Goal: Task Accomplishment & Management: Use online tool/utility

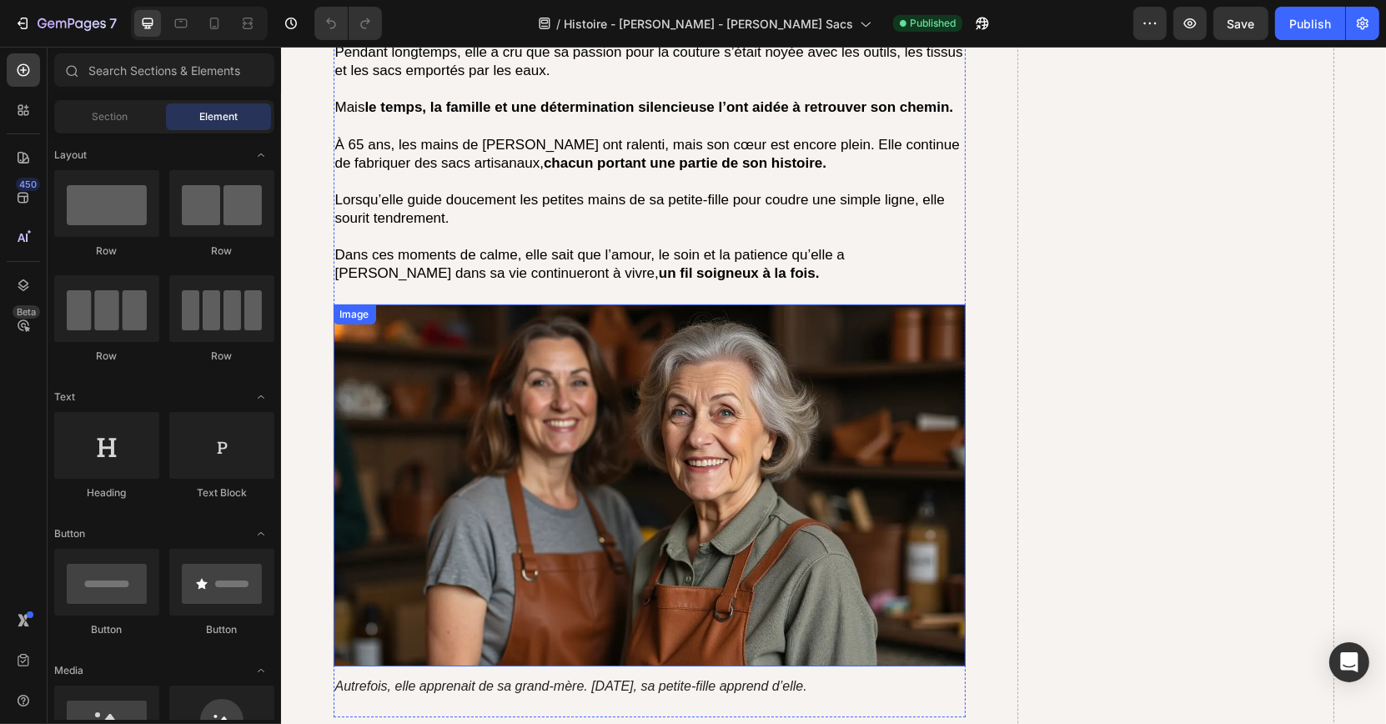
scroll to position [5427, 0]
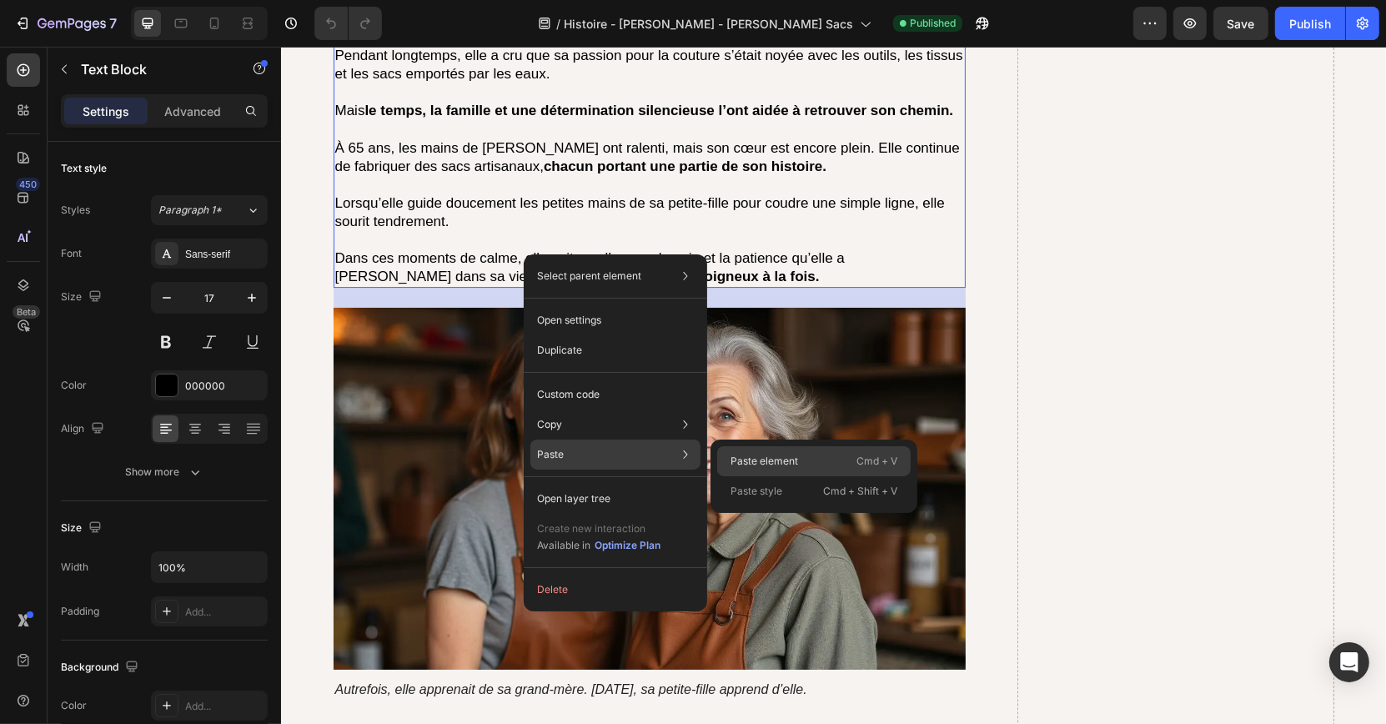
click at [736, 458] on p "Paste element" at bounding box center [765, 461] width 68 height 15
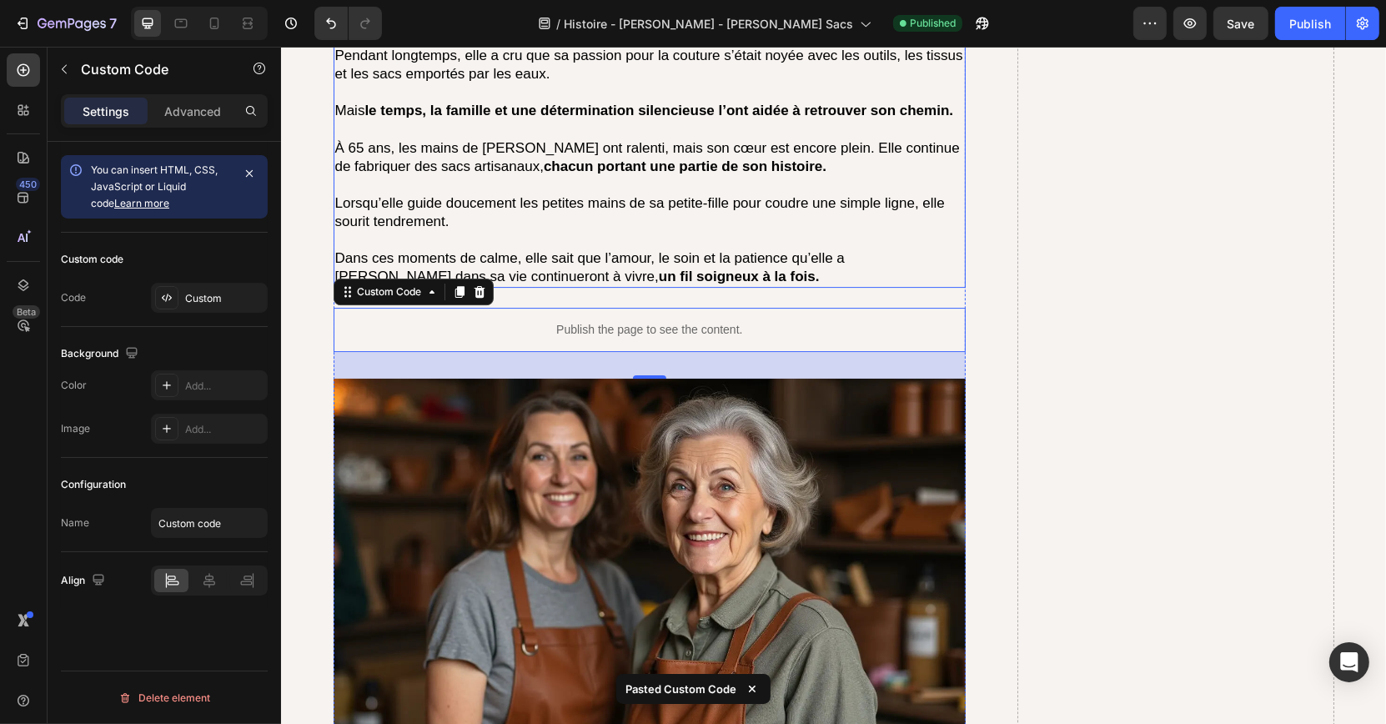
click at [658, 273] on strong "un fil soigneux à la fois." at bounding box center [738, 277] width 161 height 16
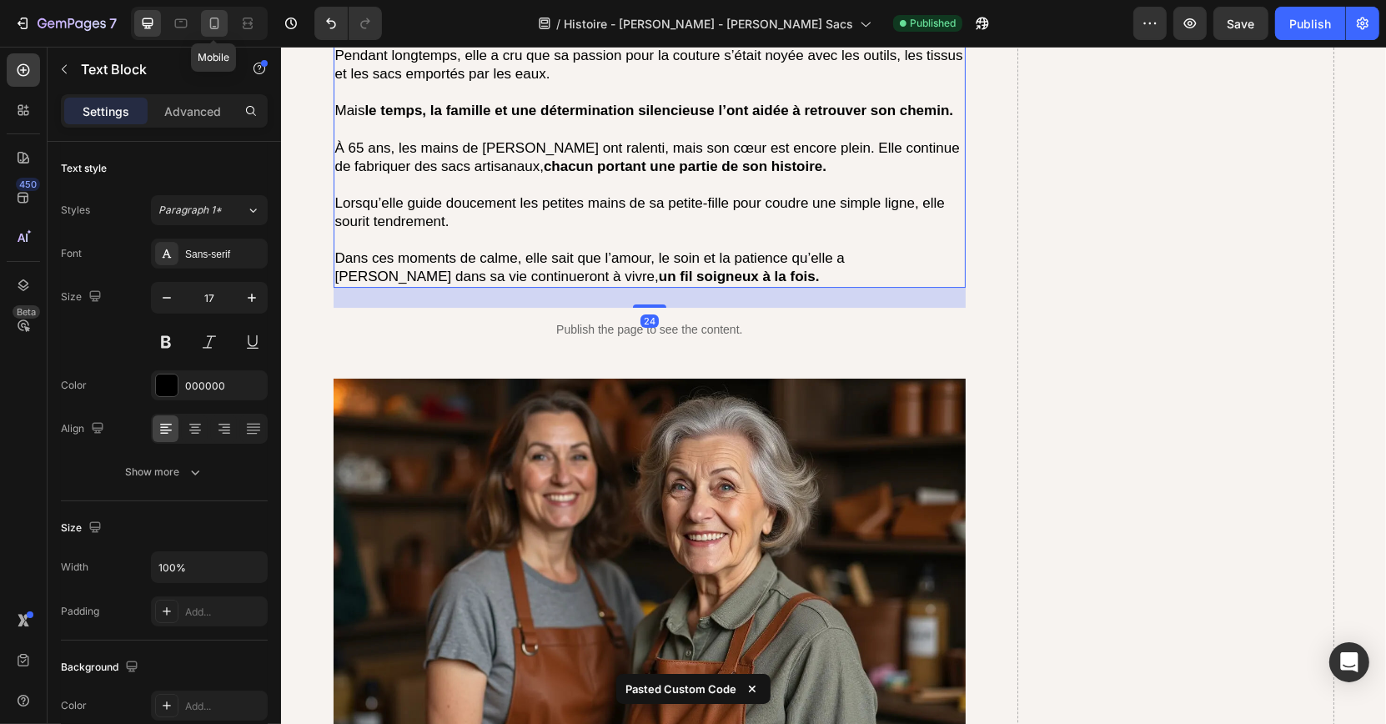
click at [221, 27] on icon at bounding box center [214, 23] width 17 height 17
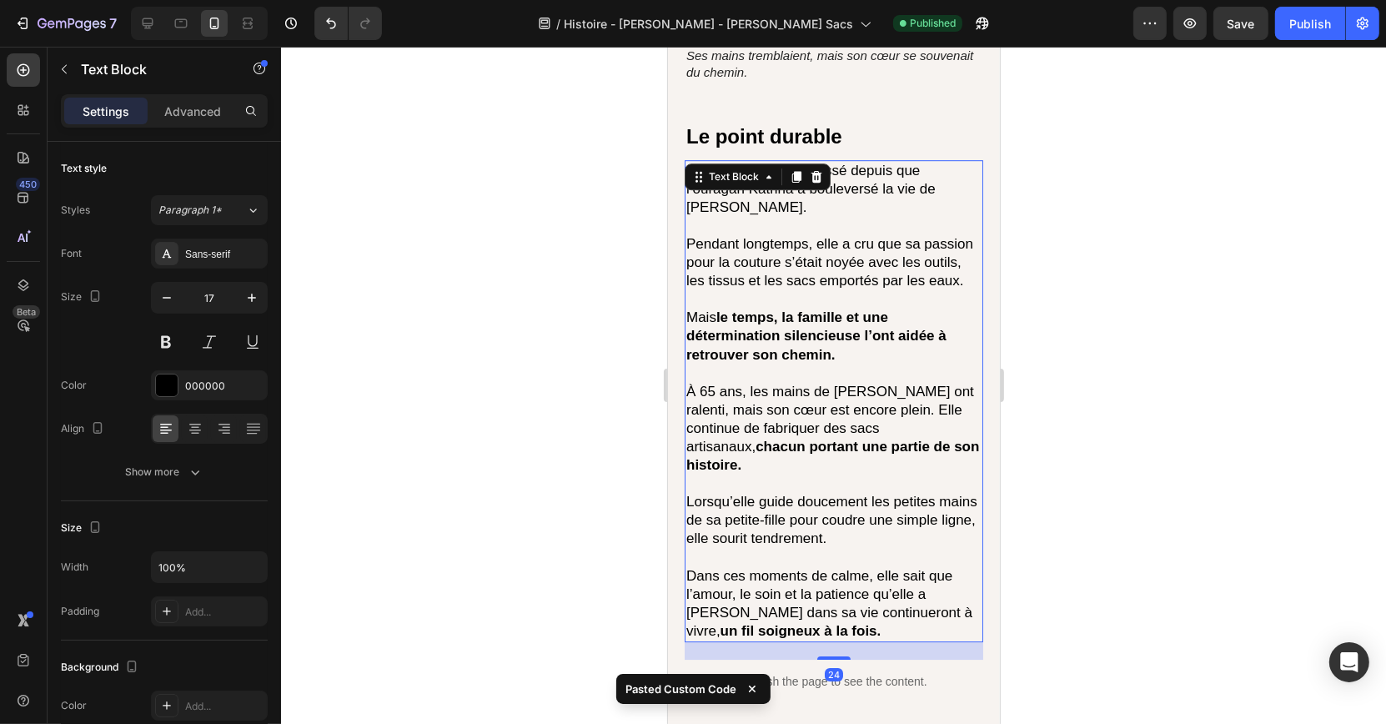
scroll to position [5020, 0]
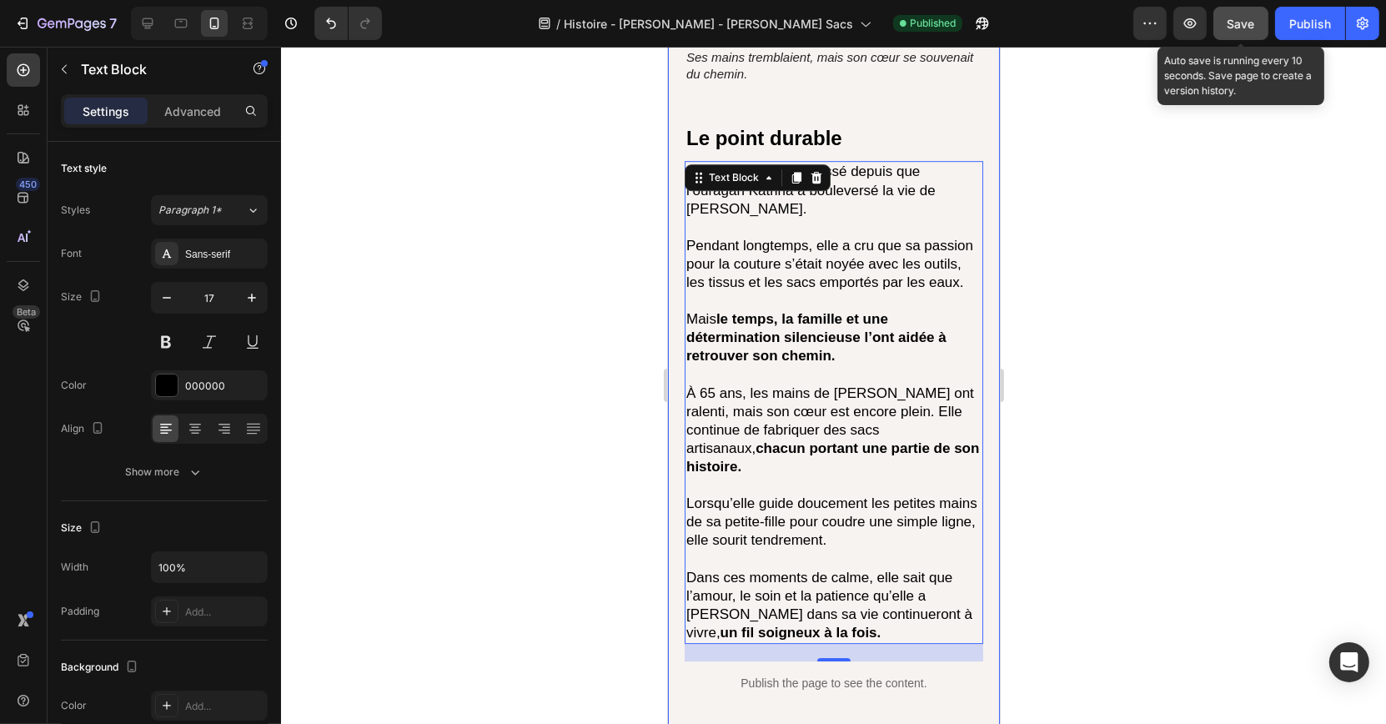
click at [1220, 35] on button "Save" at bounding box center [1240, 23] width 55 height 33
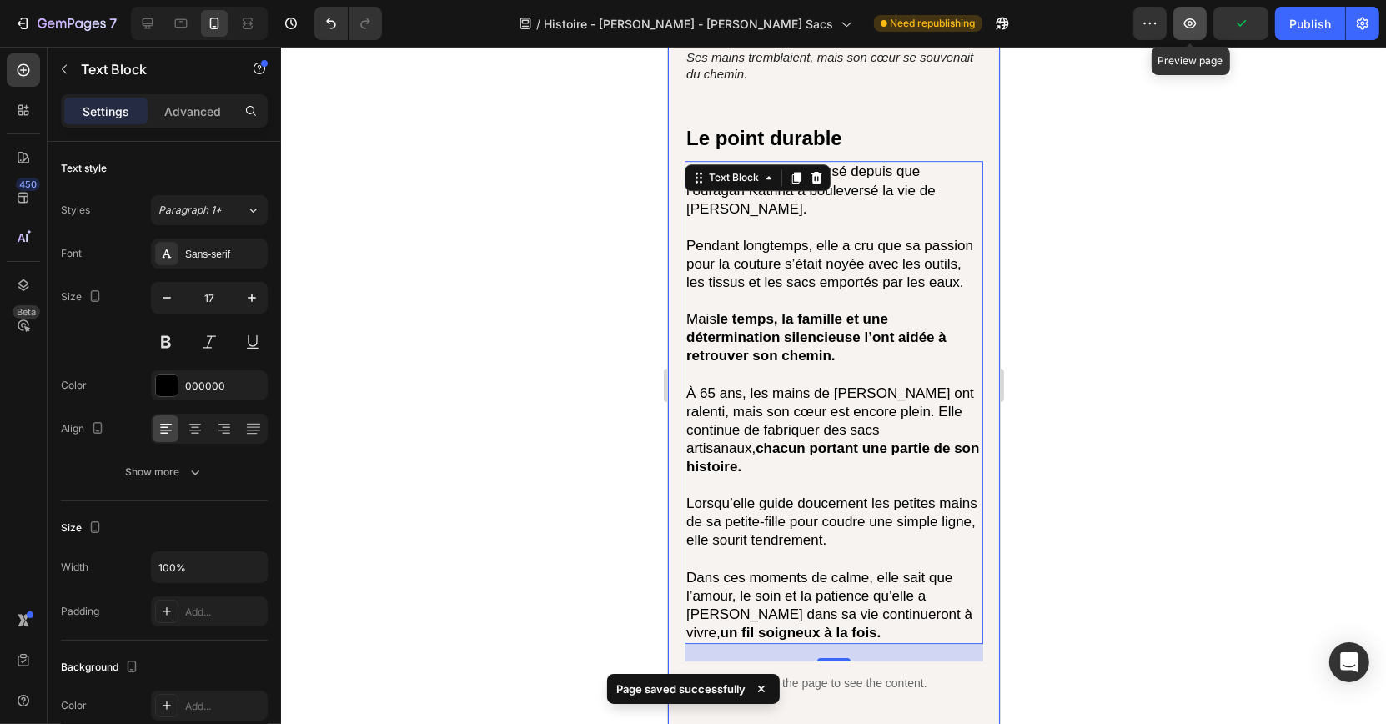
click at [1198, 29] on icon "button" at bounding box center [1190, 23] width 17 height 17
click at [155, 15] on div at bounding box center [147, 23] width 27 height 27
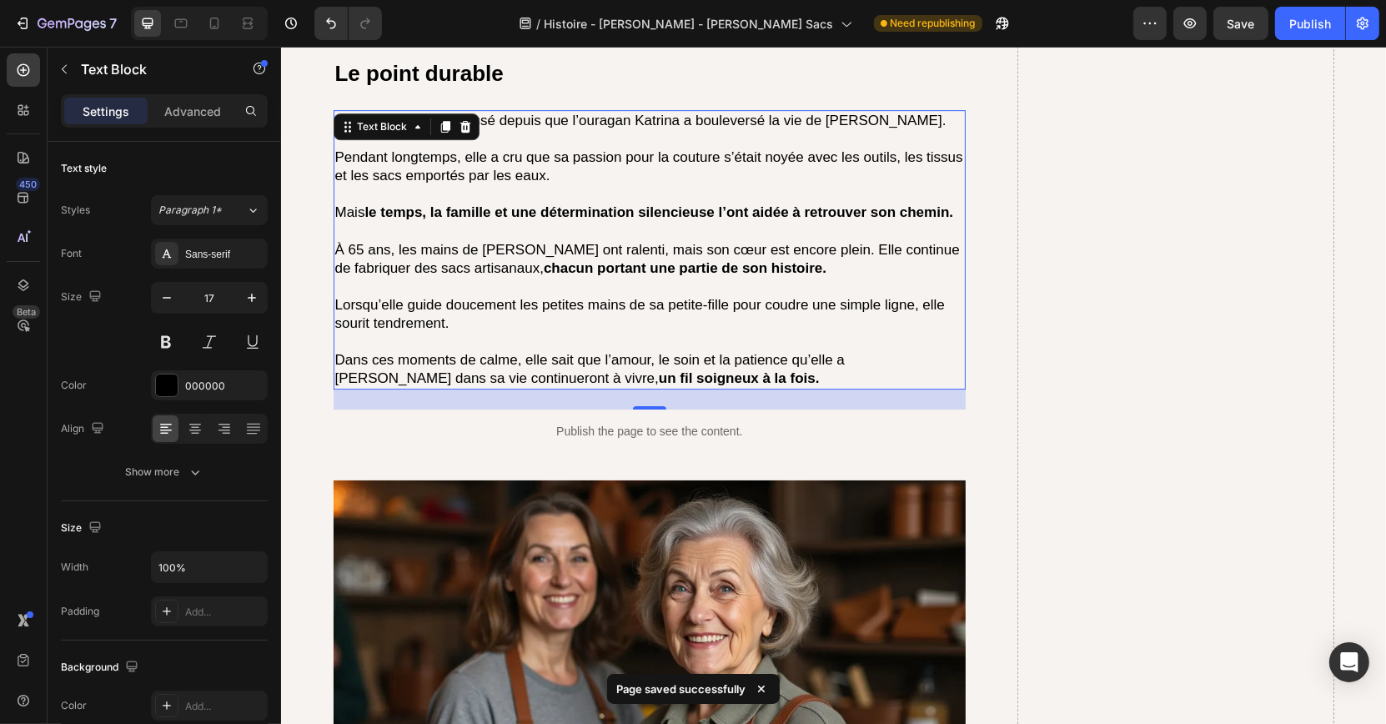
scroll to position [5331, 0]
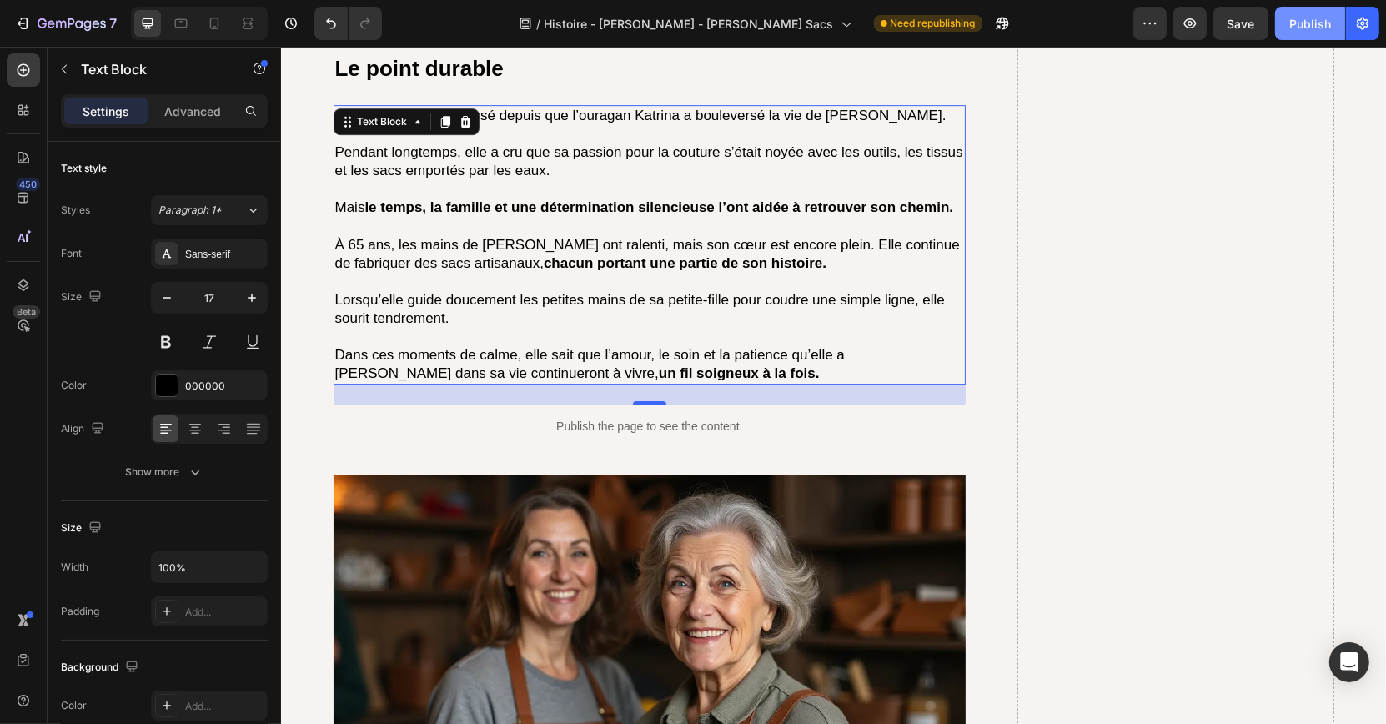
click at [1313, 28] on div "Publish" at bounding box center [1310, 24] width 42 height 18
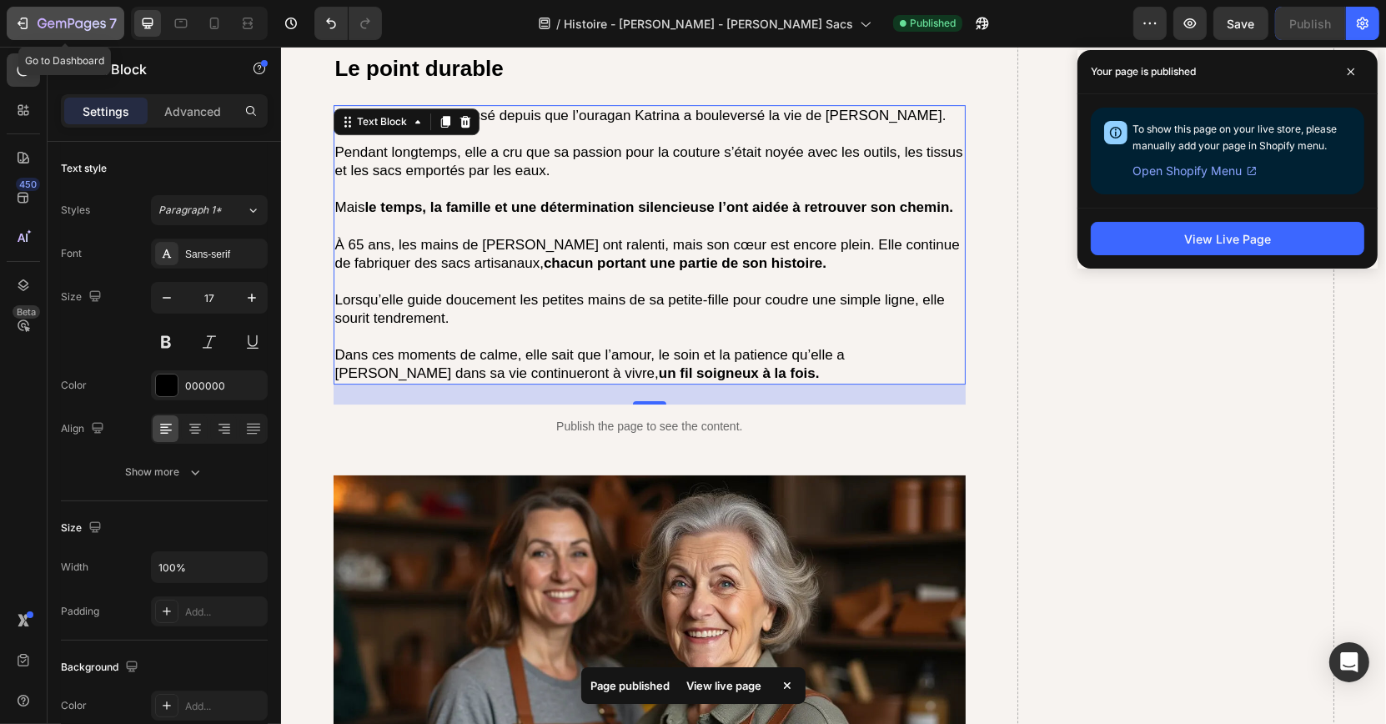
click at [106, 31] on div "7" at bounding box center [77, 23] width 79 height 20
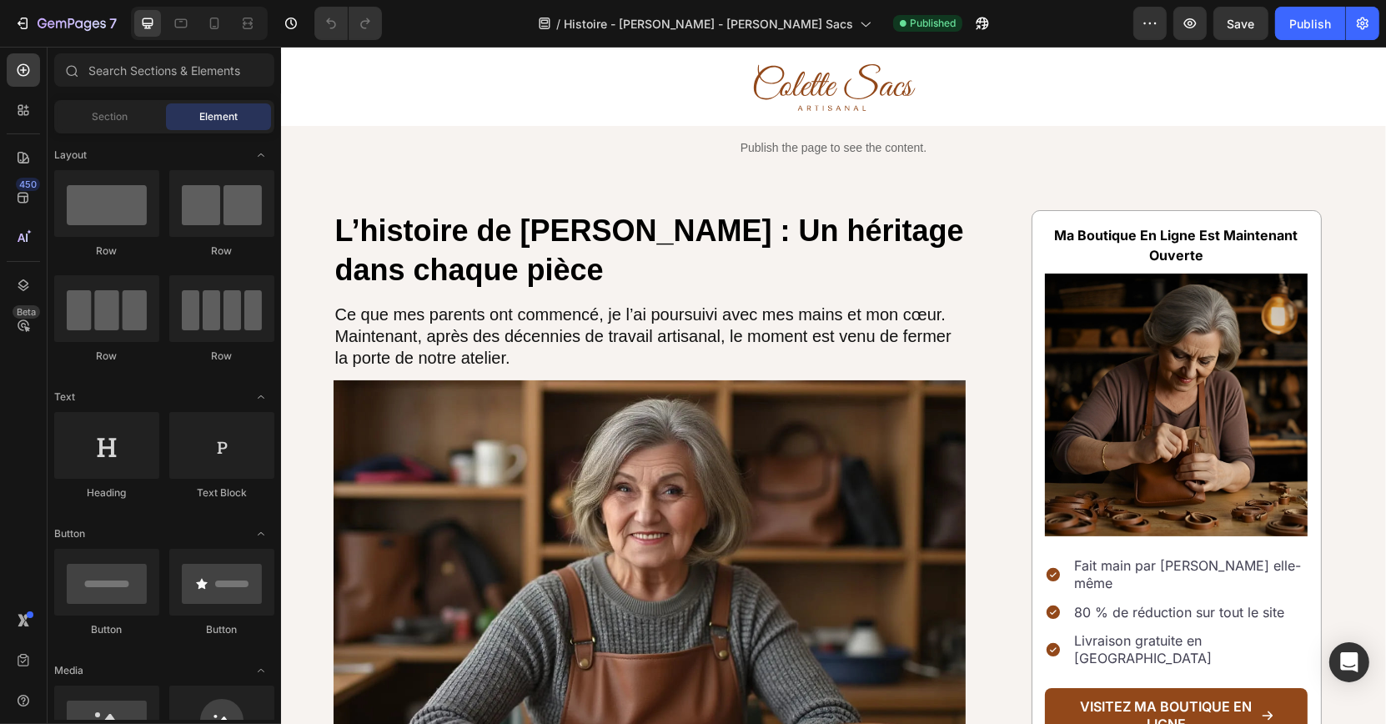
scroll to position [30, 0]
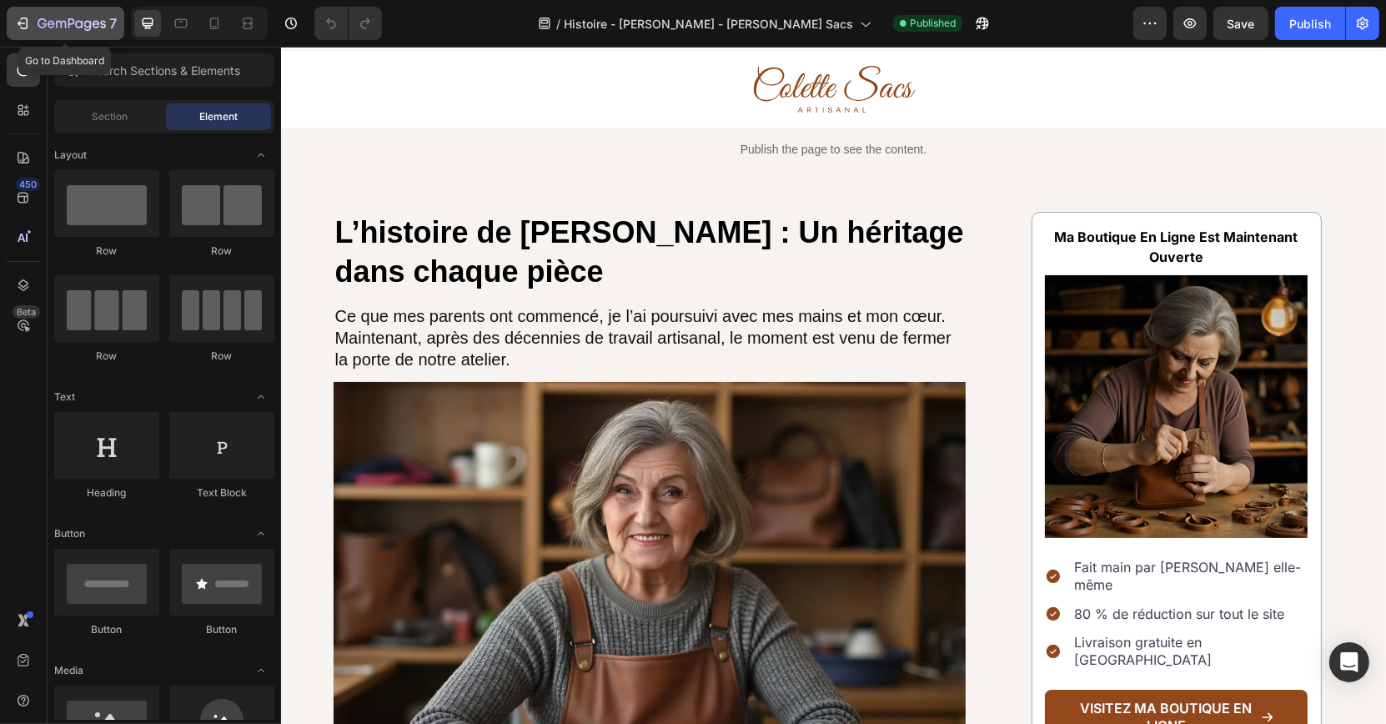
click at [109, 27] on p "7" at bounding box center [113, 23] width 8 height 20
